Goal: Navigation & Orientation: Find specific page/section

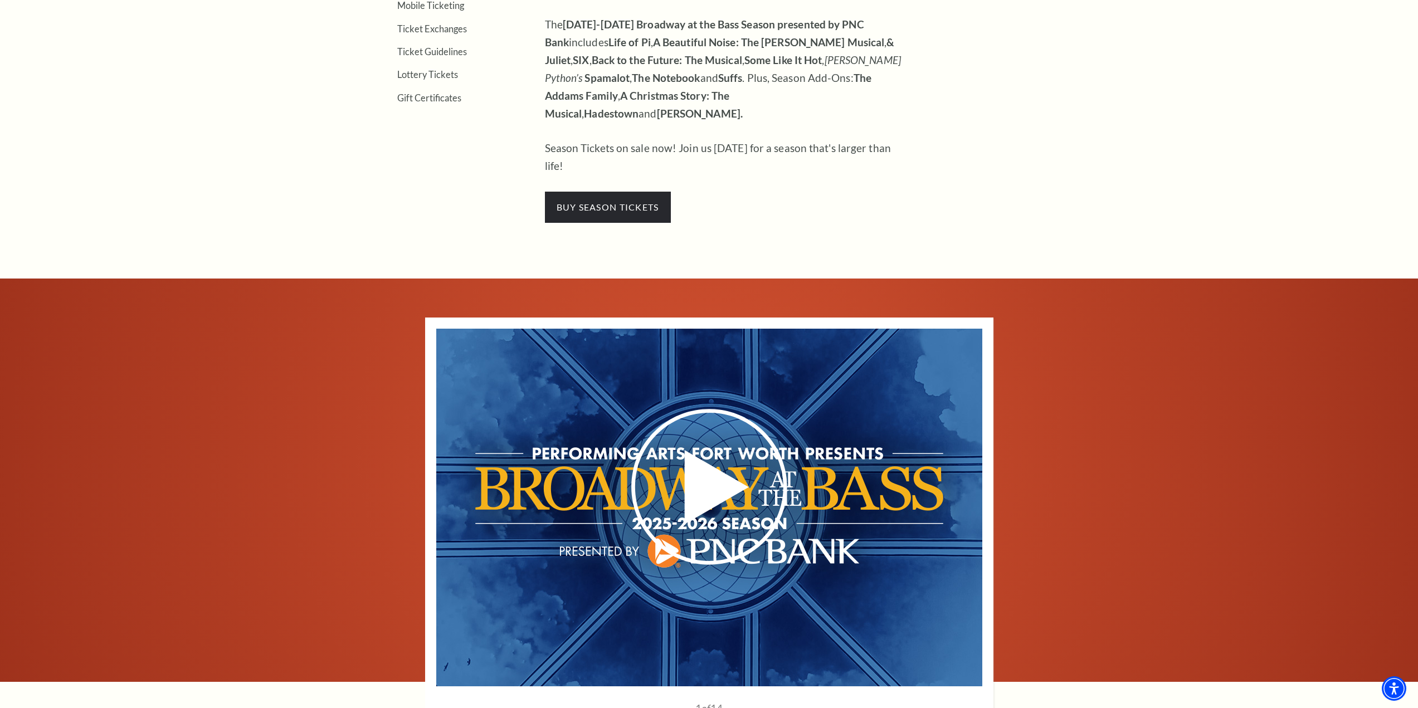
scroll to position [277, 0]
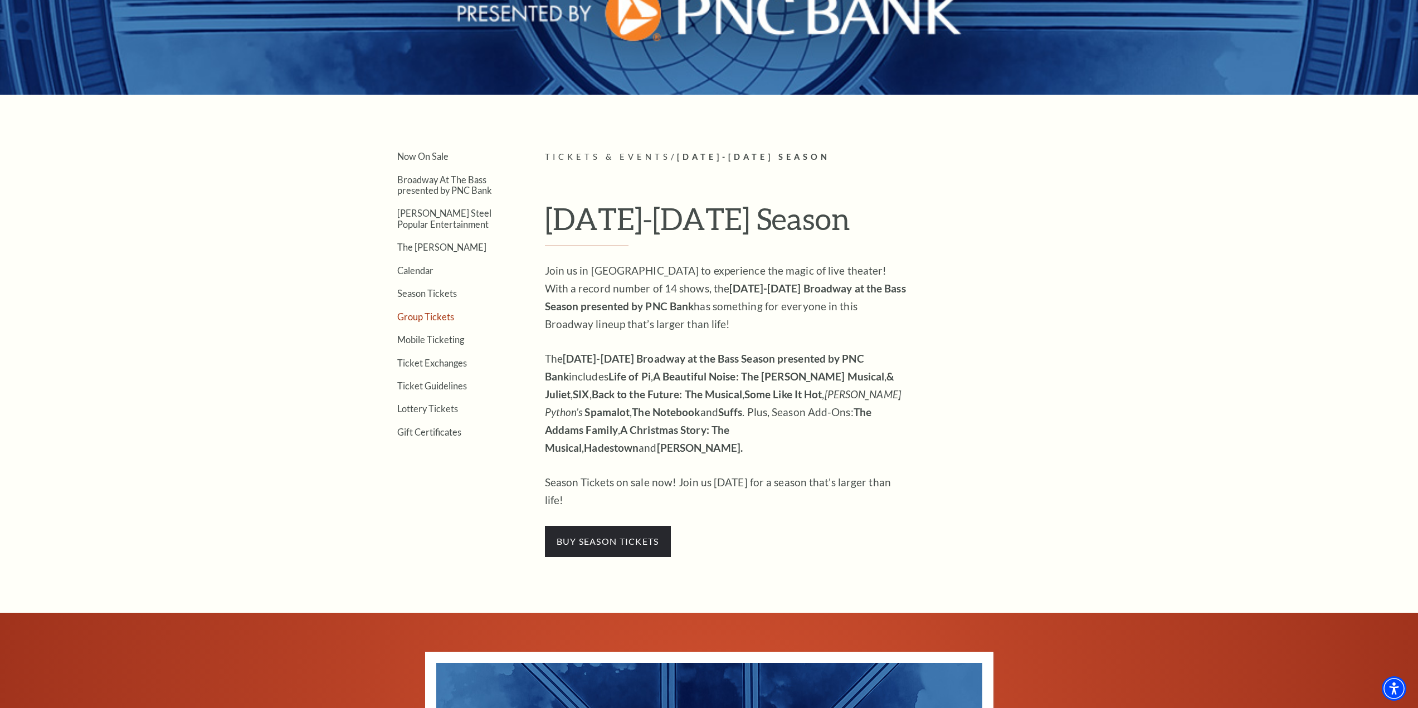
click at [432, 318] on link "Group Tickets" at bounding box center [425, 316] width 57 height 11
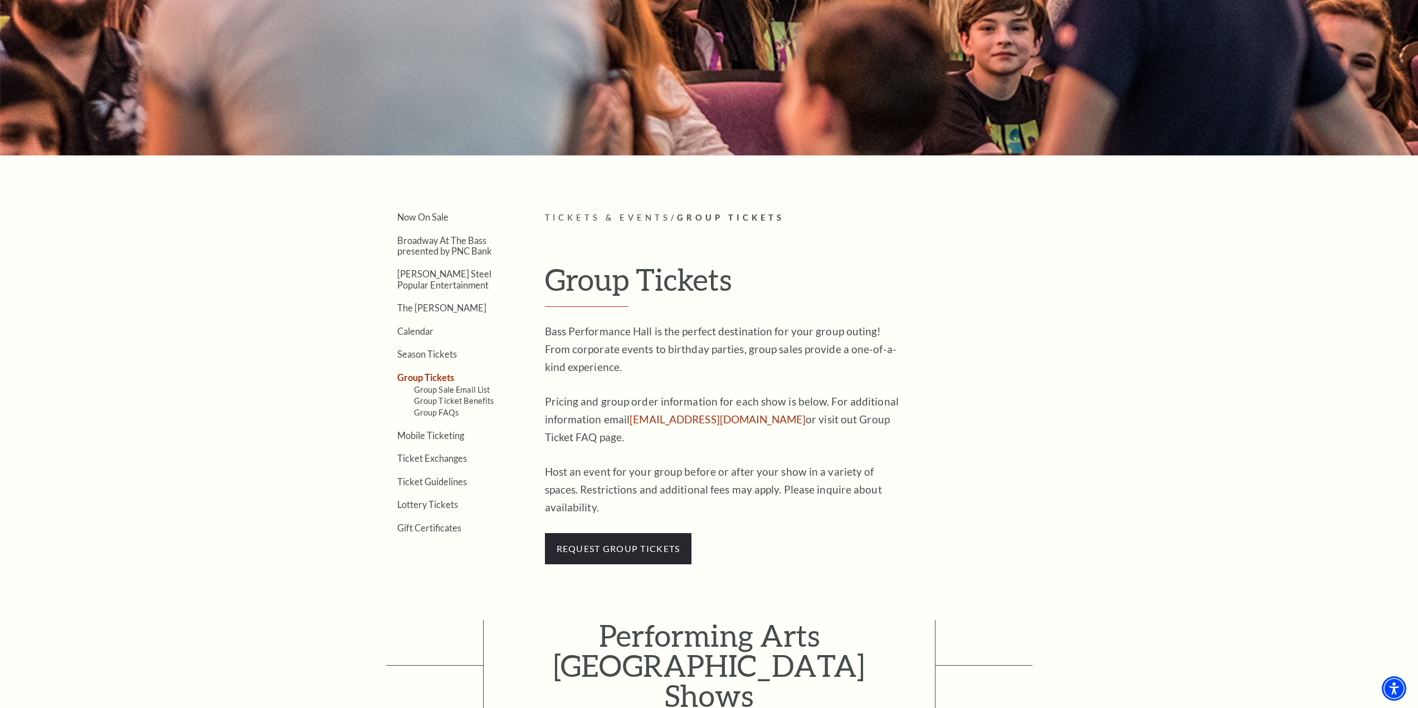
scroll to position [334, 0]
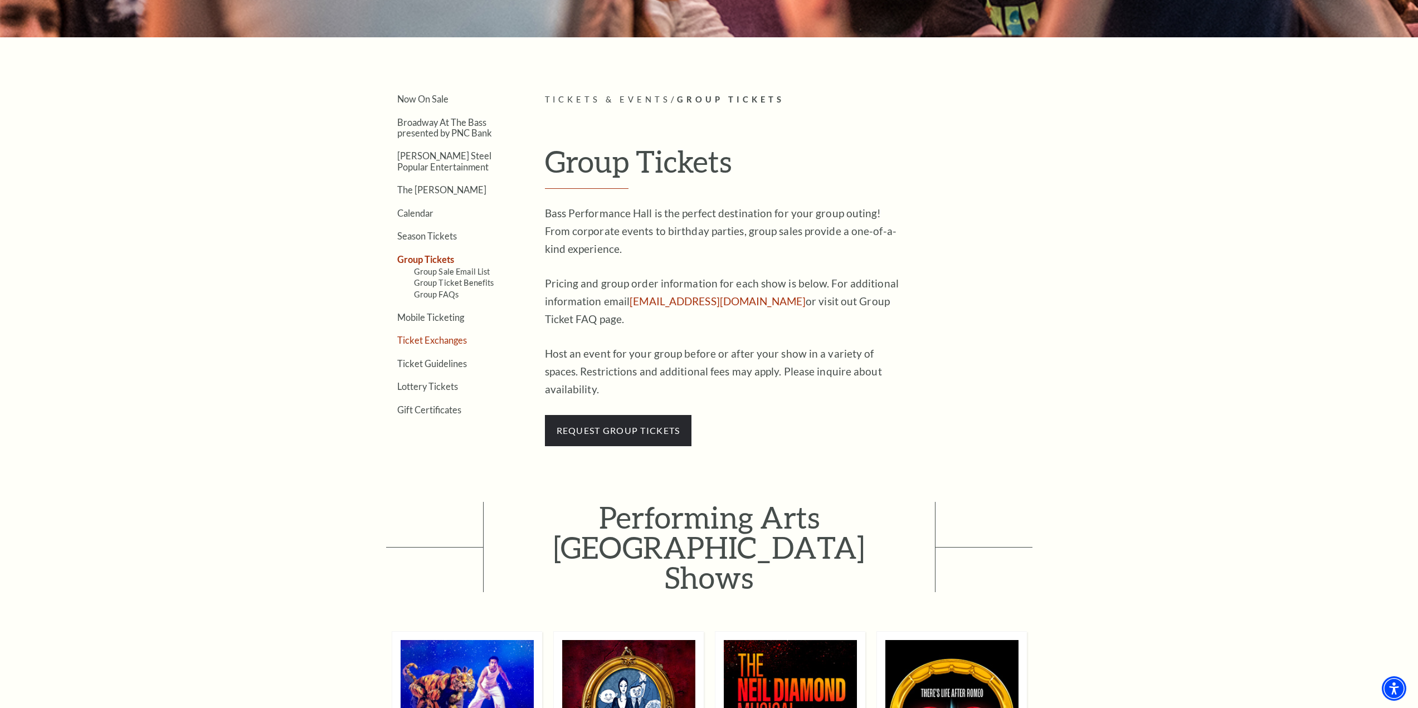
click at [436, 343] on link "Ticket Exchanges" at bounding box center [432, 340] width 70 height 11
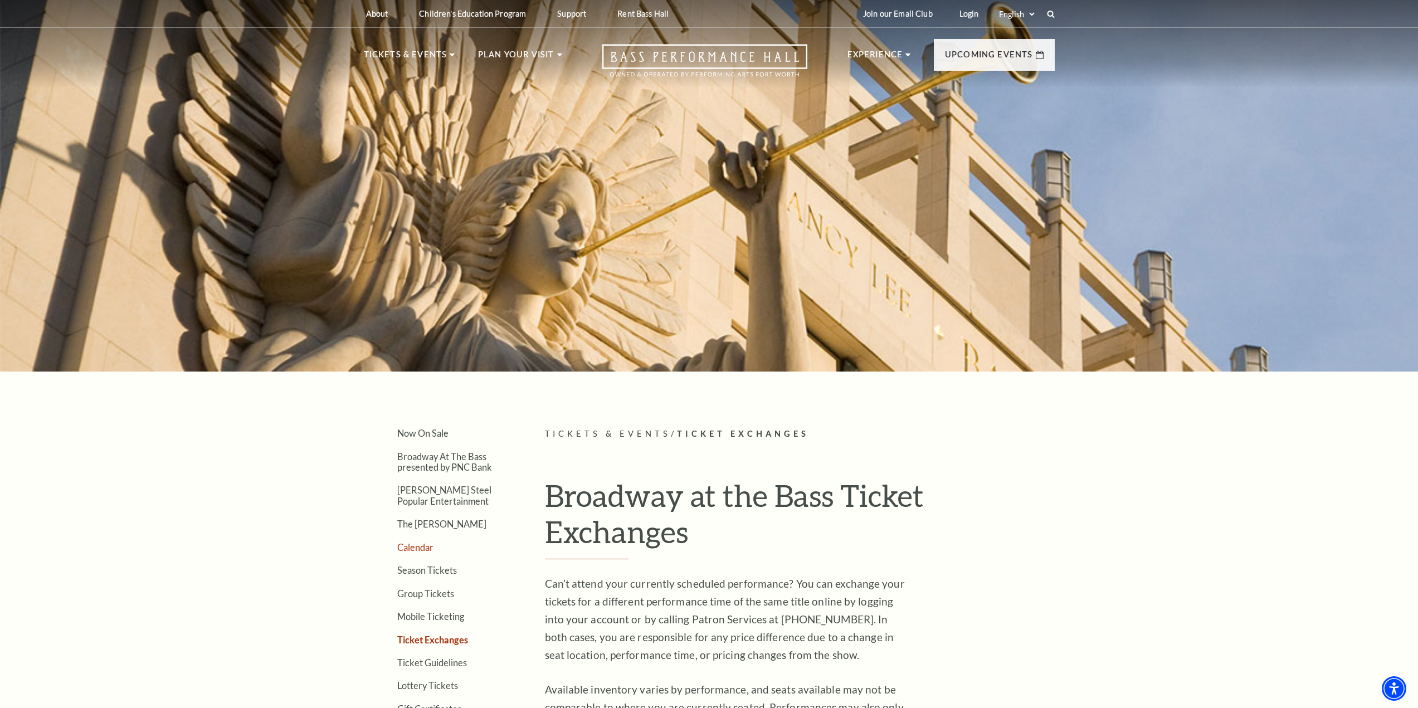
click at [424, 547] on link "Calendar" at bounding box center [415, 547] width 36 height 11
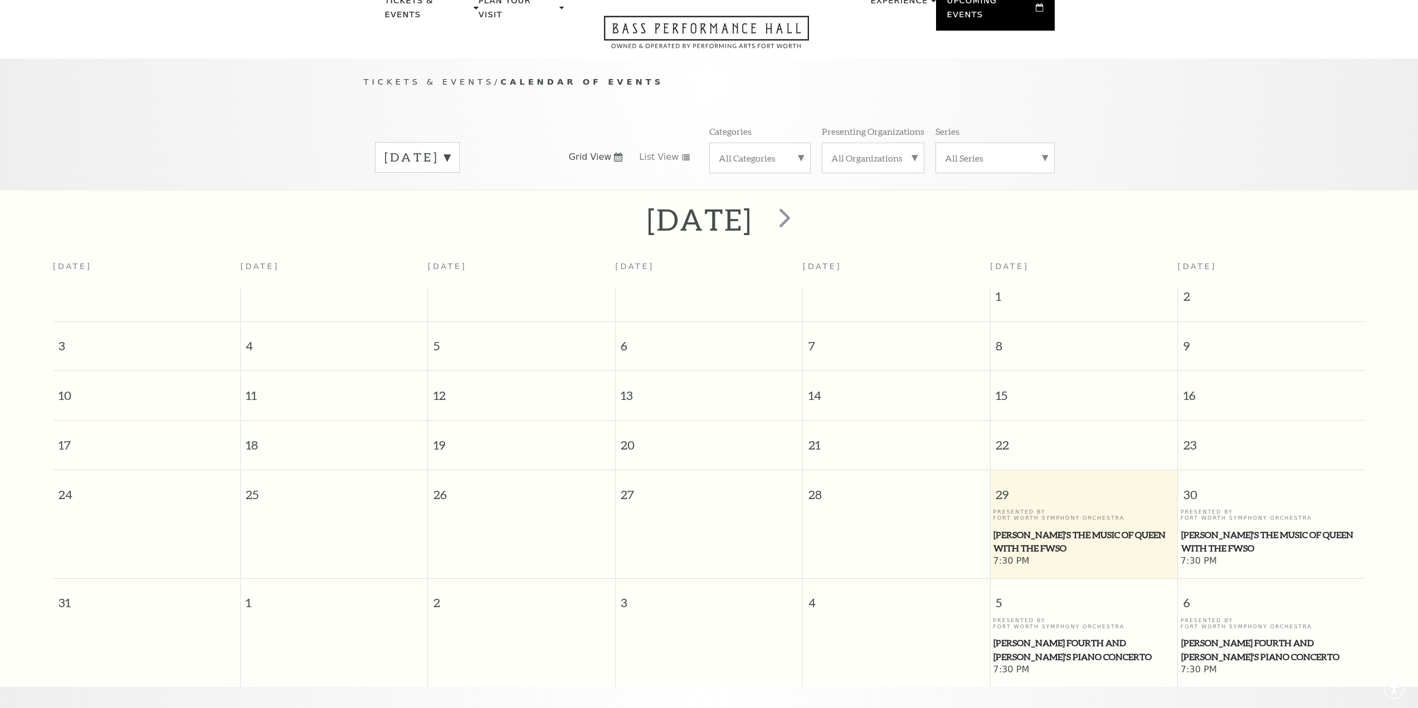
scroll to position [99, 0]
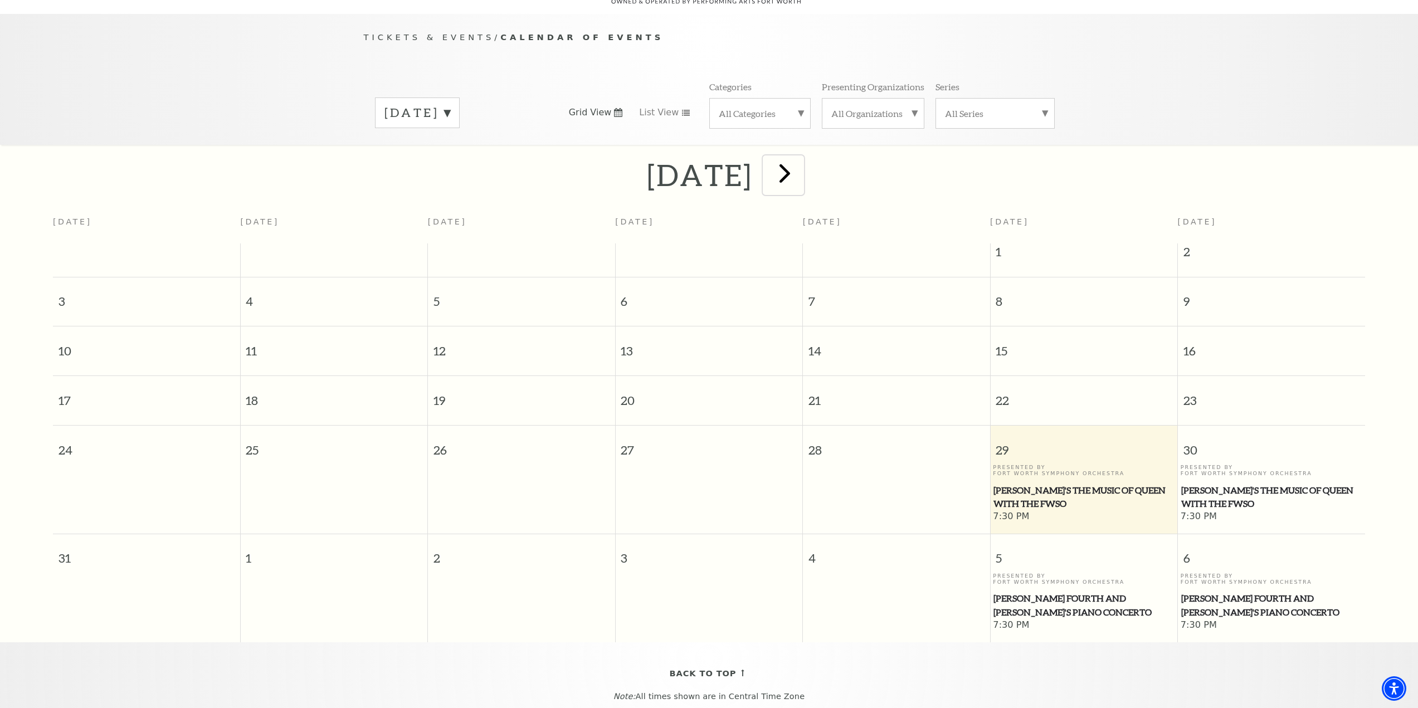
click at [801, 166] on span "next" at bounding box center [785, 173] width 32 height 32
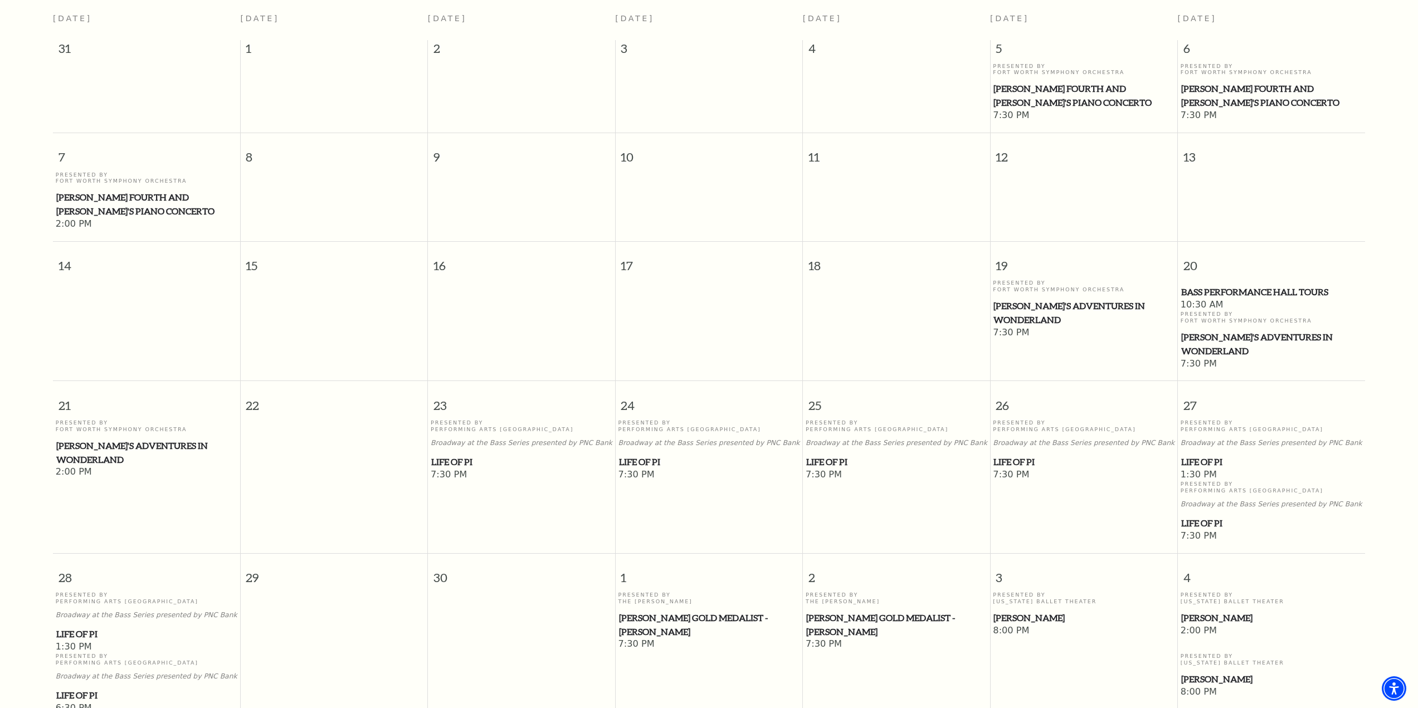
scroll to position [321, 0]
